Goal: Transaction & Acquisition: Purchase product/service

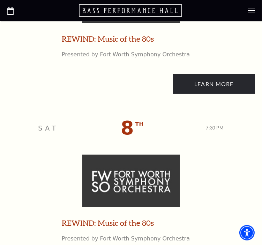
scroll to position [1549, 0]
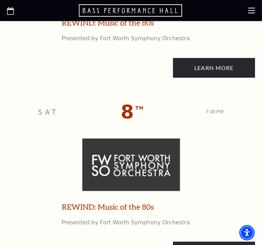
click at [134, 209] on link "REWIND: Music of the 80s" at bounding box center [108, 206] width 92 height 11
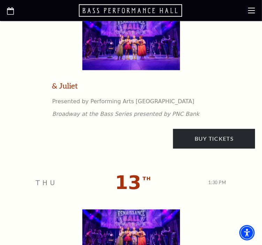
scroll to position [2038, 0]
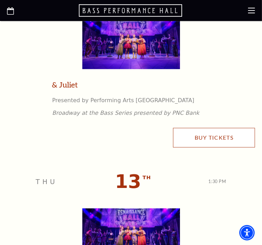
click at [199, 138] on link "Buy Tickets" at bounding box center [214, 138] width 82 height 20
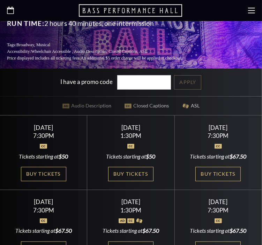
scroll to position [163, 0]
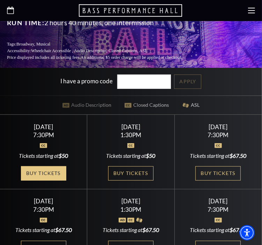
click at [43, 166] on link "Buy Tickets" at bounding box center [43, 173] width 45 height 14
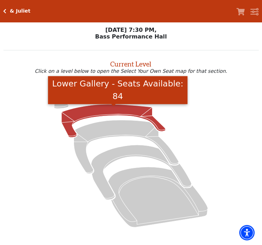
click at [99, 112] on icon "Lower Gallery - Seats Available: 84" at bounding box center [114, 120] width 104 height 33
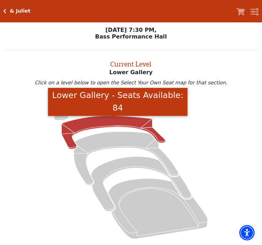
click at [37, 96] on icon at bounding box center [131, 167] width 239 height 151
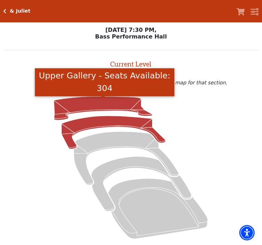
click at [62, 111] on icon "Upper Gallery - Seats Available: 304" at bounding box center [103, 108] width 99 height 24
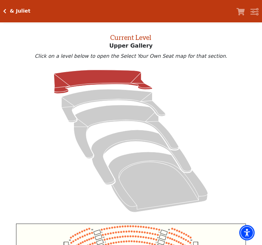
scroll to position [189, 0]
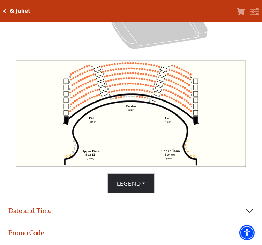
drag, startPoint x: 5, startPoint y: 116, endPoint x: 39, endPoint y: 111, distance: 34.3
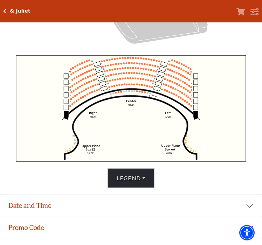
scroll to position [194, 0]
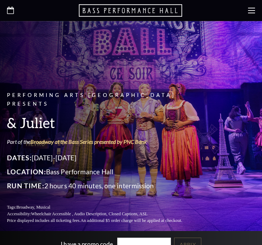
drag, startPoint x: 0, startPoint y: 0, endPoint x: 123, endPoint y: 160, distance: 202.1
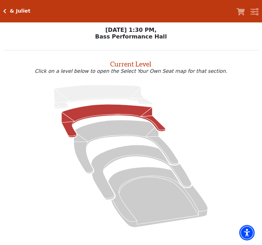
click at [121, 109] on icon at bounding box center [114, 120] width 104 height 33
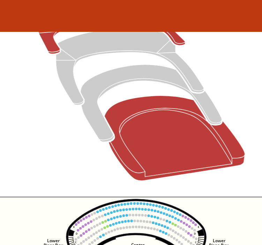
scroll to position [100, 0]
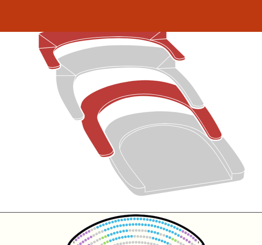
click at [102, 70] on icon at bounding box center [142, 84] width 101 height 55
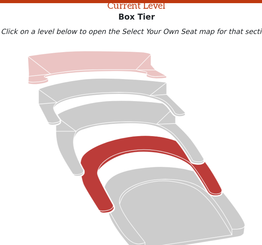
scroll to position [27, 0]
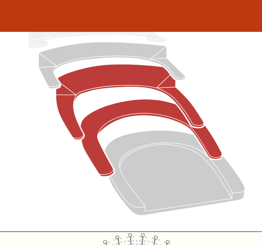
click at [104, 62] on icon at bounding box center [126, 72] width 105 height 53
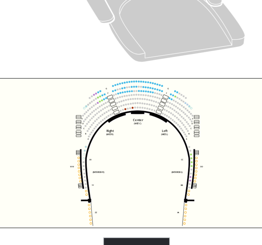
scroll to position [130, 0]
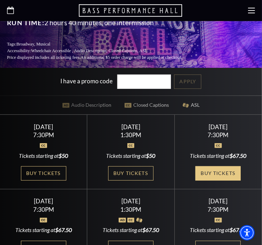
click at [215, 166] on link "Buy Tickets" at bounding box center [218, 173] width 45 height 14
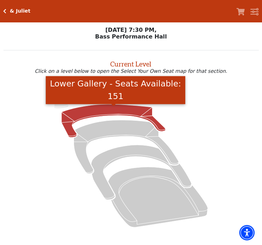
click at [96, 110] on icon "Lower Gallery - Seats Available: 151" at bounding box center [114, 120] width 104 height 33
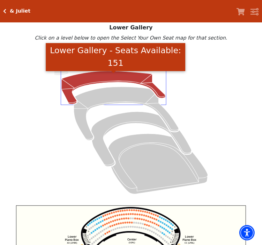
scroll to position [27, 0]
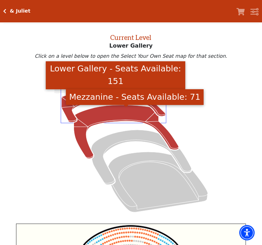
click at [96, 111] on icon "Mezzanine - Seats Available: 71" at bounding box center [126, 131] width 105 height 53
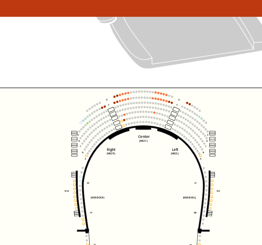
scroll to position [184, 0]
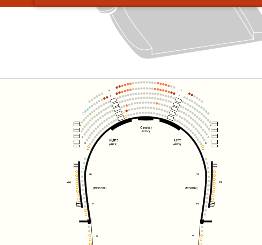
click at [137, 144] on icon "Center (MEZC) Right (MEZR) Left (MEZL) (MEXBOXR) (MEXBOXL) XX WW CC DD YY BB ZZ…" at bounding box center [131, 118] width 230 height 106
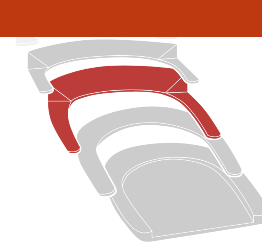
scroll to position [0, 0]
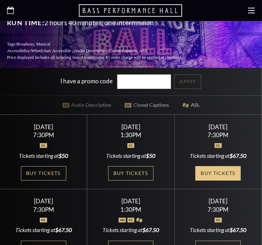
scroll to position [326, 0]
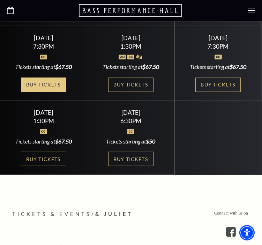
click at [55, 78] on link "Buy Tickets" at bounding box center [43, 85] width 45 height 14
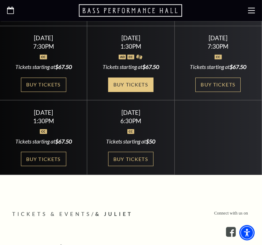
click at [134, 78] on link "Buy Tickets" at bounding box center [130, 85] width 45 height 14
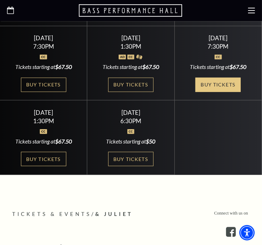
click at [223, 78] on link "Buy Tickets" at bounding box center [218, 85] width 45 height 14
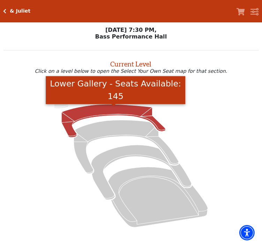
click at [103, 111] on icon "Lower Gallery - Seats Available: 145" at bounding box center [114, 120] width 104 height 33
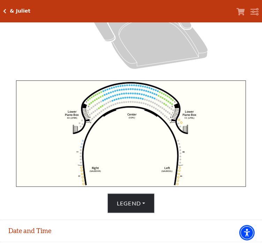
scroll to position [189, 0]
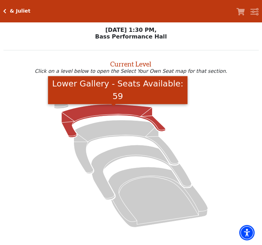
click at [102, 109] on icon "Lower Gallery - Seats Available: 59" at bounding box center [114, 120] width 104 height 33
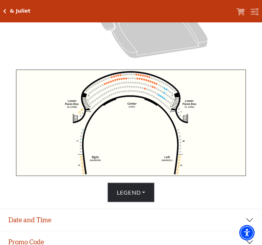
scroll to position [189, 0]
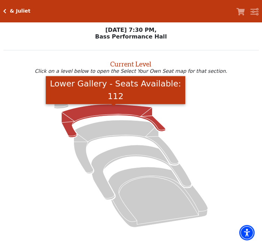
click at [115, 110] on icon "Lower Gallery - Seats Available: 112" at bounding box center [114, 120] width 104 height 33
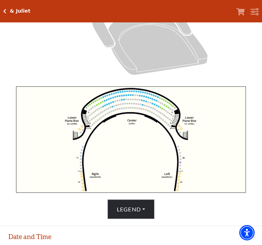
scroll to position [165, 0]
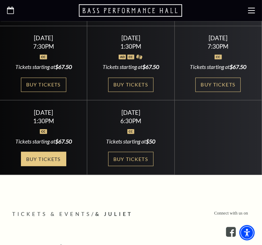
click at [41, 152] on link "Buy Tickets" at bounding box center [43, 159] width 45 height 14
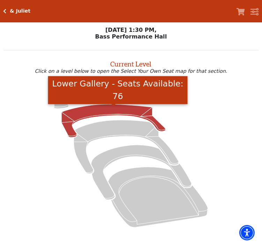
click at [94, 115] on icon "Lower Gallery - Seats Available: 76" at bounding box center [114, 120] width 104 height 33
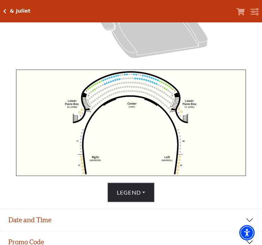
scroll to position [161, 0]
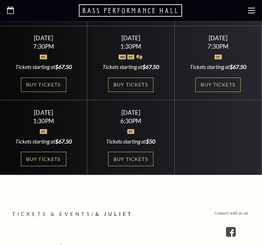
scroll to position [326, 0]
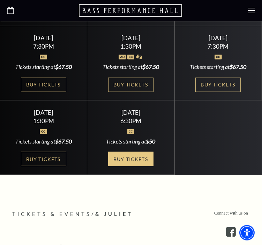
click at [112, 152] on link "Buy Tickets" at bounding box center [130, 159] width 45 height 14
click at [11, 9] on use "Open this option" at bounding box center [10, 10] width 7 height 7
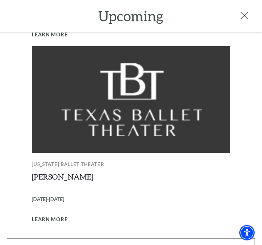
scroll to position [81, 0]
drag, startPoint x: 114, startPoint y: 223, endPoint x: 111, endPoint y: 211, distance: 12.9
click at [113, 238] on link "View Full Calendar" at bounding box center [131, 248] width 248 height 20
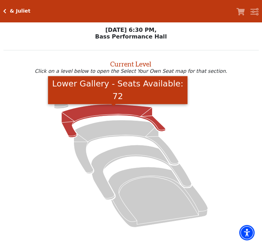
click at [121, 108] on icon "Lower Gallery - Seats Available: 72" at bounding box center [114, 120] width 104 height 33
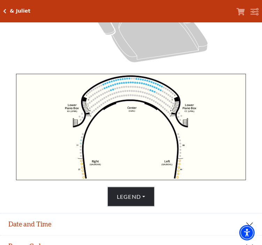
scroll to position [182, 0]
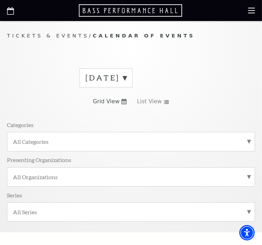
click at [127, 78] on label "September 2025" at bounding box center [106, 77] width 41 height 11
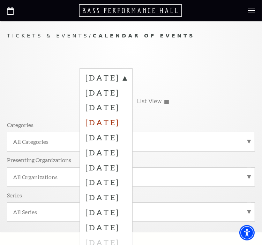
click at [117, 118] on label "December 2025" at bounding box center [106, 122] width 41 height 15
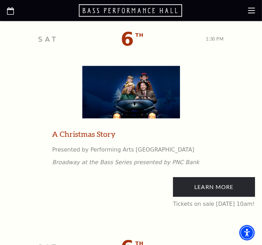
scroll to position [897, 0]
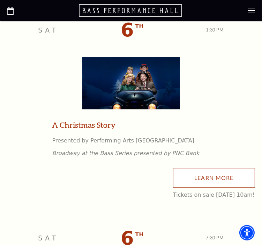
click at [198, 176] on link "Learn More" at bounding box center [214, 178] width 82 height 20
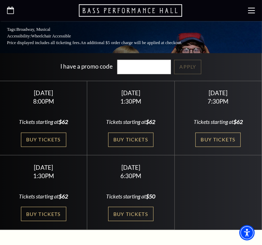
scroll to position [225, 0]
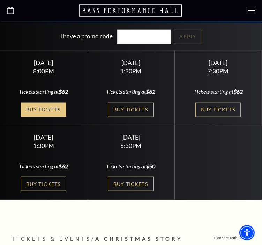
click at [34, 102] on link "Buy Tickets" at bounding box center [43, 109] width 45 height 14
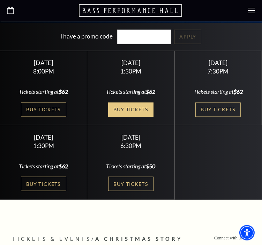
click at [127, 103] on link "Buy Tickets" at bounding box center [130, 109] width 45 height 14
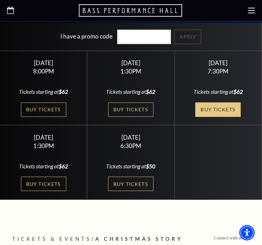
click at [218, 104] on link "Buy Tickets" at bounding box center [218, 109] width 45 height 14
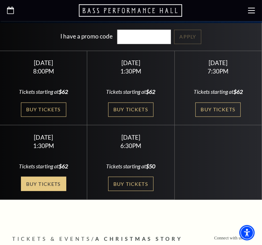
click at [49, 176] on link "Buy Tickets" at bounding box center [43, 183] width 45 height 14
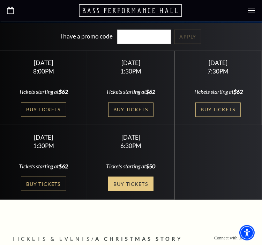
click at [132, 176] on link "Buy Tickets" at bounding box center [130, 183] width 45 height 14
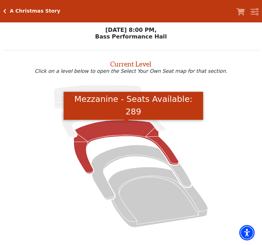
click at [140, 132] on icon "Mezzanine - Seats Available: 289" at bounding box center [126, 146] width 105 height 53
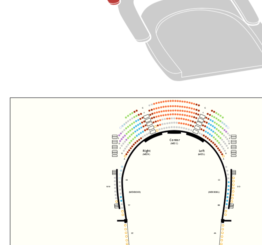
scroll to position [137, 0]
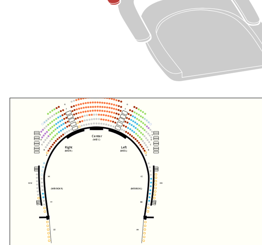
drag, startPoint x: 134, startPoint y: 164, endPoint x: 79, endPoint y: 161, distance: 54.9
click at [79, 161] on icon "Center (MEZC) Right (MEZR) Left (MEZL) (MEXBOXR) (MEXBOXL) XX WW CC DD YY BB ZZ…" at bounding box center [131, 166] width 230 height 106
click at [81, 168] on icon "Center (MEZC) Right (MEZR) Left (MEZL) (MEXBOXR) (MEXBOXL) XX WW CC DD YY BB ZZ…" at bounding box center [131, 166] width 230 height 106
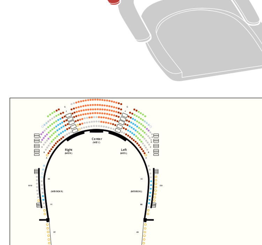
click at [80, 171] on icon "Center (MEZC) Right (MEZR) Left (MEZL) (MEXBOXR) (MEXBOXL) XX WW CC DD YY BB ZZ…" at bounding box center [131, 166] width 230 height 106
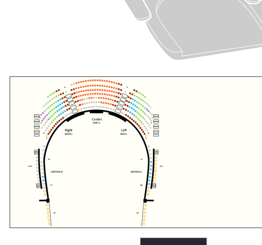
scroll to position [144, 0]
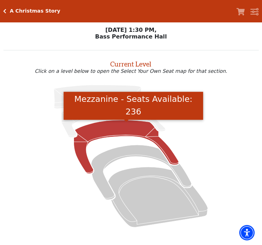
click at [109, 131] on icon "Mezzanine - Seats Available: 236" at bounding box center [126, 146] width 105 height 53
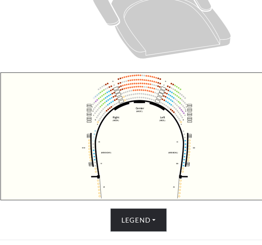
scroll to position [162, 0]
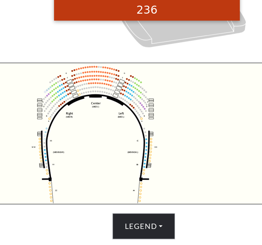
drag, startPoint x: 131, startPoint y: 144, endPoint x: 94, endPoint y: 145, distance: 37.0
click at [94, 145] on icon "Center (MEZC) Right (MEZR) Left (MEZL) (MEXBOXR) (MEXBOXL) XX WW CC DD YY BB ZZ…" at bounding box center [131, 141] width 230 height 106
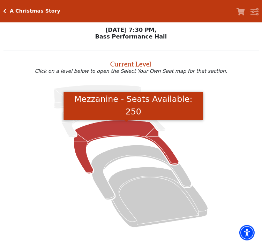
click at [123, 132] on icon "Mezzanine - Seats Available: 250" at bounding box center [126, 146] width 105 height 53
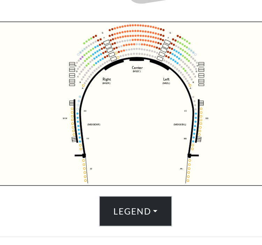
scroll to position [191, 0]
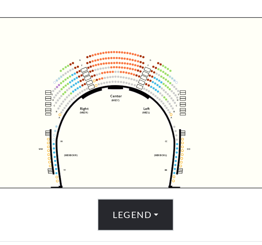
drag, startPoint x: 131, startPoint y: 124, endPoint x: 121, endPoint y: 129, distance: 11.4
click at [121, 129] on icon "Center (MEZC) Right (MEZR) Left (MEZL) (MEXBOXR) (MEXBOXL) XX WW CC DD YY BB ZZ…" at bounding box center [131, 112] width 230 height 106
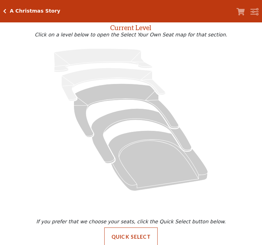
scroll to position [48, 0]
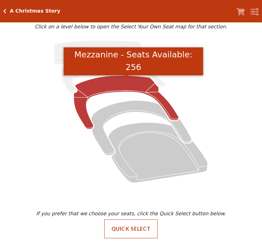
click at [116, 80] on icon "Mezzanine - Seats Available: 256" at bounding box center [126, 101] width 105 height 53
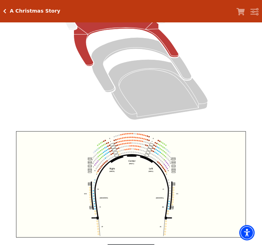
scroll to position [127, 0]
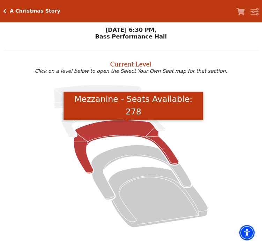
click at [102, 132] on icon "Mezzanine - Seats Available: 278" at bounding box center [126, 146] width 105 height 53
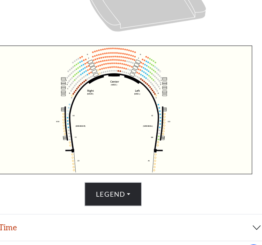
scroll to position [189, 0]
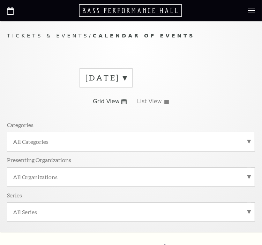
click at [127, 80] on label "[DATE]" at bounding box center [106, 77] width 41 height 11
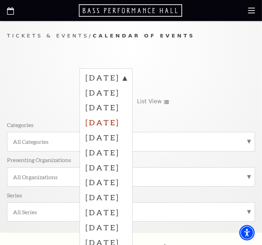
click at [127, 125] on label "[DATE]" at bounding box center [106, 122] width 41 height 15
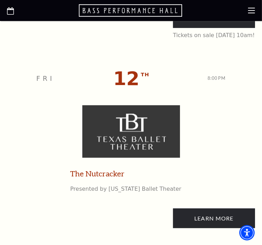
scroll to position [1674, 0]
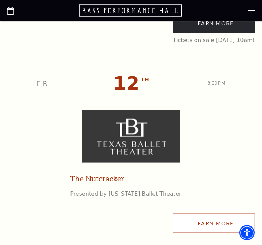
click at [200, 227] on link "Learn More" at bounding box center [214, 223] width 82 height 20
